Goal: Task Accomplishment & Management: Use online tool/utility

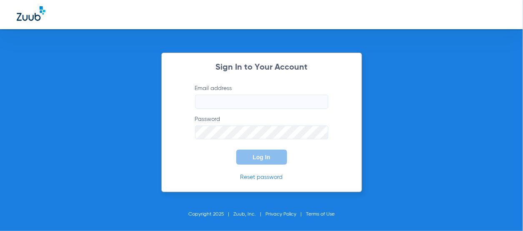
type input "[EMAIL_ADDRESS][DOMAIN_NAME]"
click at [260, 160] on span "Log In" at bounding box center [261, 157] width 17 height 7
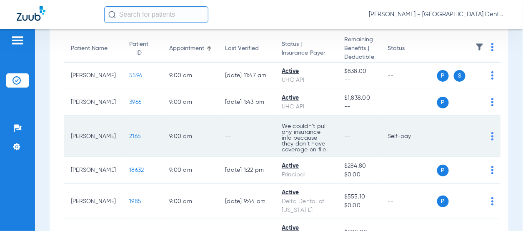
scroll to position [83, 0]
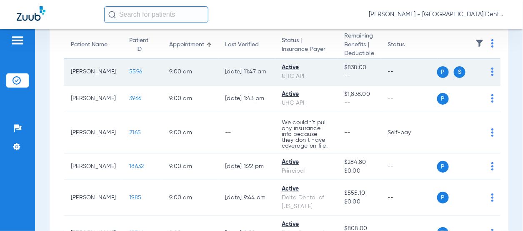
click at [492, 70] on img at bounding box center [492, 71] width 2 height 8
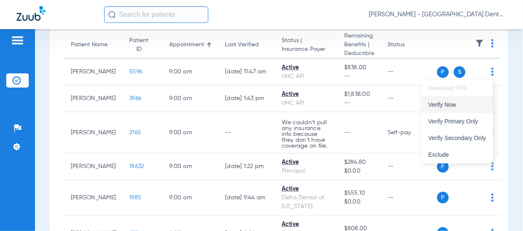
click at [454, 107] on span "Verify Now" at bounding box center [457, 105] width 58 height 6
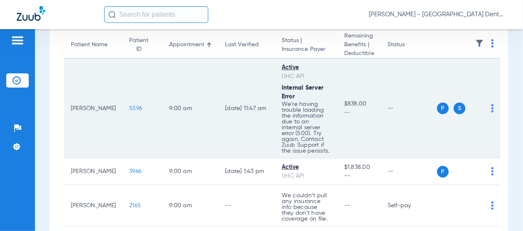
click at [491, 98] on td "P S" at bounding box center [468, 109] width 63 height 100
click at [491, 110] on img at bounding box center [492, 108] width 2 height 8
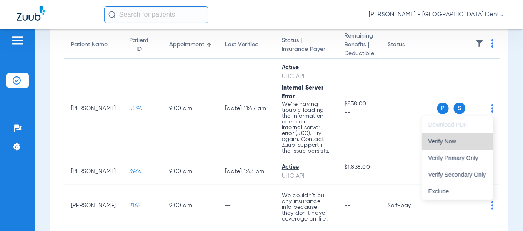
click at [469, 140] on span "Verify Now" at bounding box center [457, 141] width 58 height 6
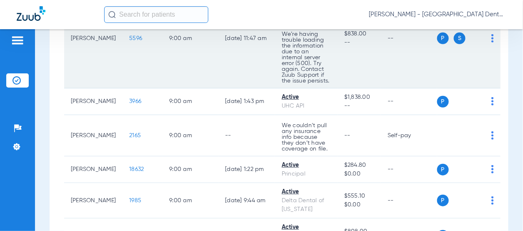
scroll to position [167, 0]
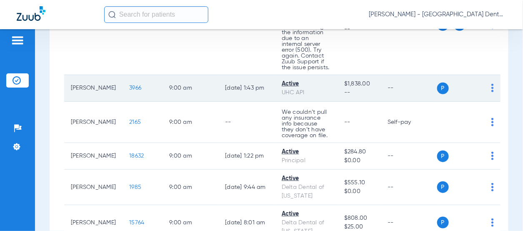
click at [494, 88] on td "P S" at bounding box center [468, 88] width 63 height 27
click at [490, 88] on div "P S" at bounding box center [465, 88] width 57 height 12
click at [492, 88] on img at bounding box center [492, 88] width 2 height 8
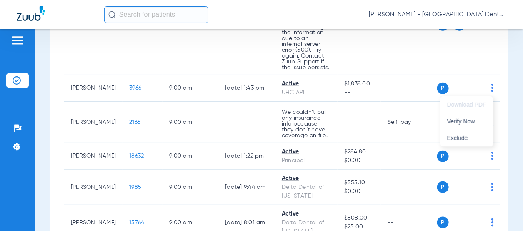
click at [474, 82] on div at bounding box center [261, 115] width 523 height 231
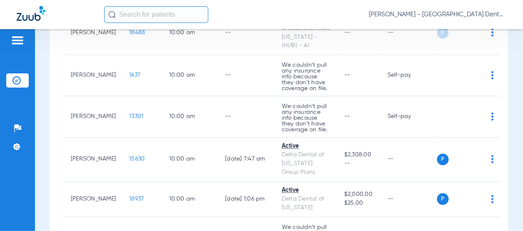
scroll to position [417, 0]
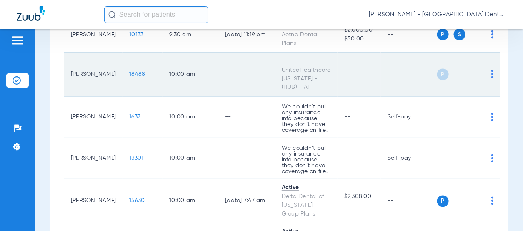
click at [491, 70] on img at bounding box center [492, 74] width 2 height 8
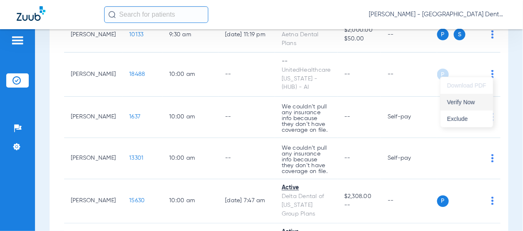
click at [463, 100] on span "Verify Now" at bounding box center [466, 102] width 39 height 6
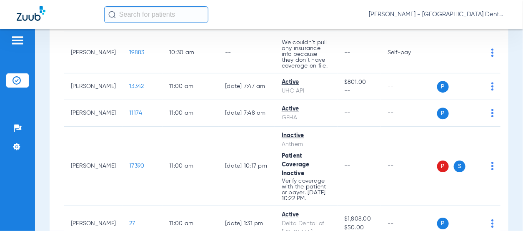
scroll to position [750, 0]
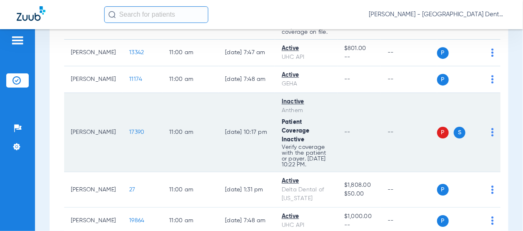
click at [491, 128] on img at bounding box center [492, 132] width 2 height 8
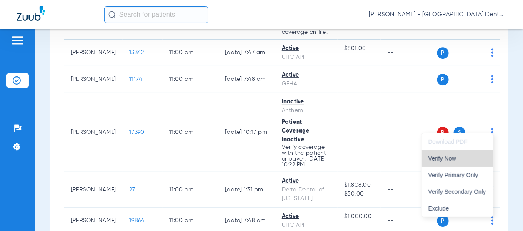
click at [458, 155] on span "Verify Now" at bounding box center [457, 158] width 58 height 6
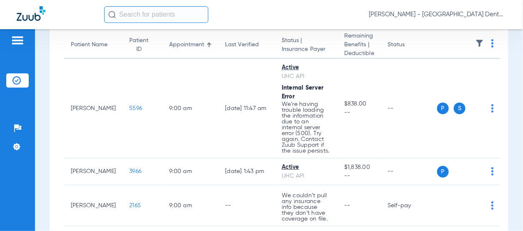
scroll to position [125, 0]
